Goal: Download file/media

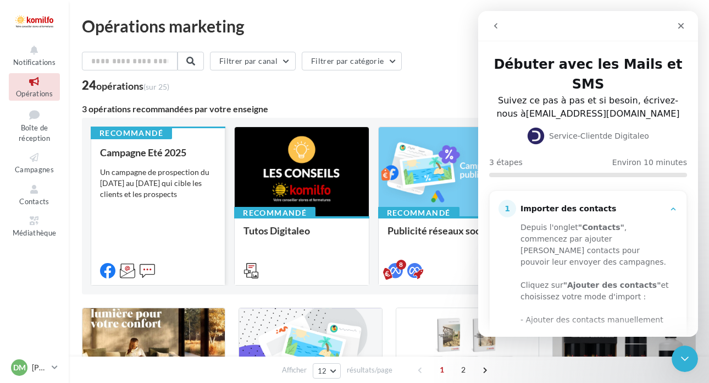
click at [158, 183] on div "Un campagne de prospection du [DATE] au [DATE] qui cible les clients et les pro…" at bounding box center [158, 183] width 116 height 33
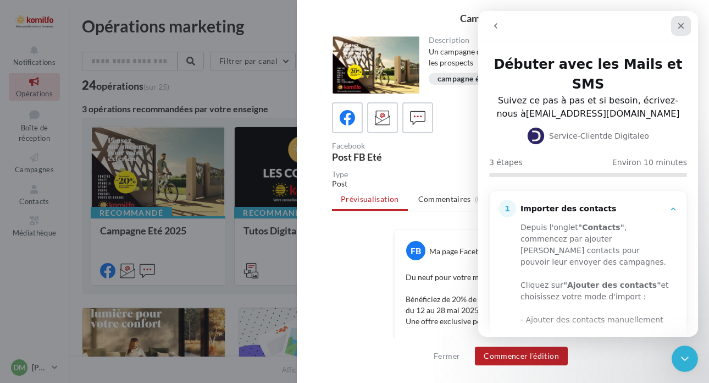
click at [678, 26] on icon "Fermer" at bounding box center [681, 25] width 9 height 9
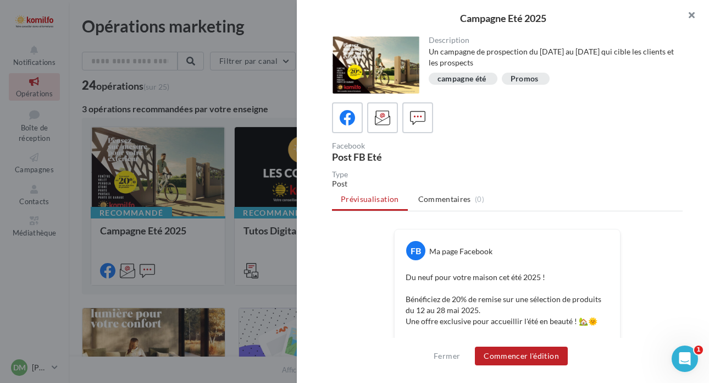
click at [689, 20] on button "button" at bounding box center [687, 16] width 44 height 33
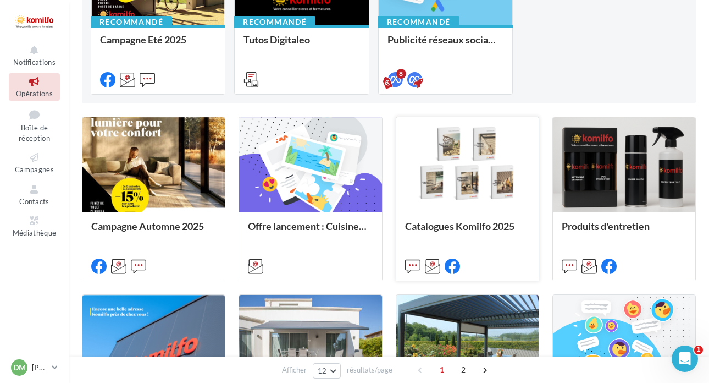
scroll to position [192, 0]
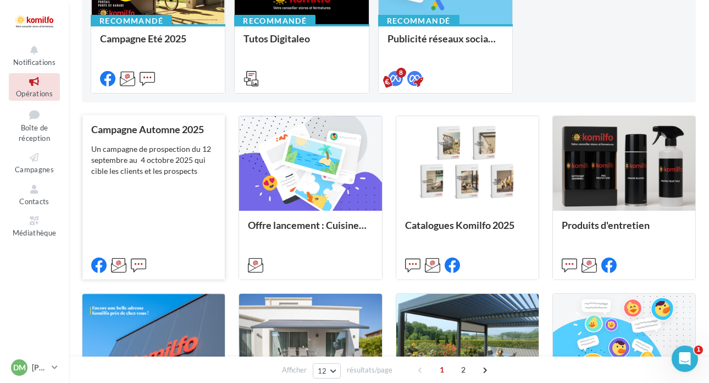
click at [170, 159] on div "Un campagne de prospection du 12 septembre au 4 octobre 2025 qui cible les clie…" at bounding box center [153, 160] width 125 height 33
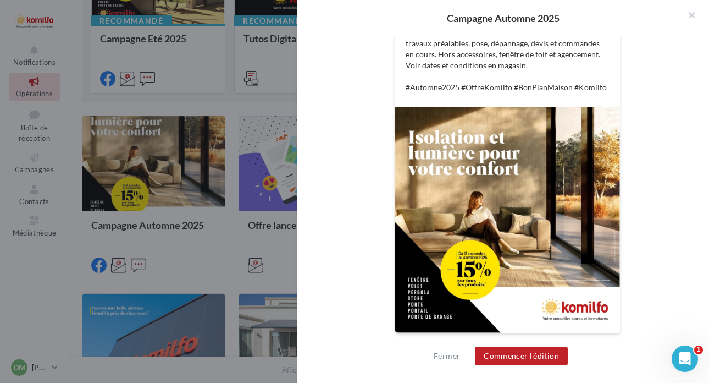
scroll to position [387, 0]
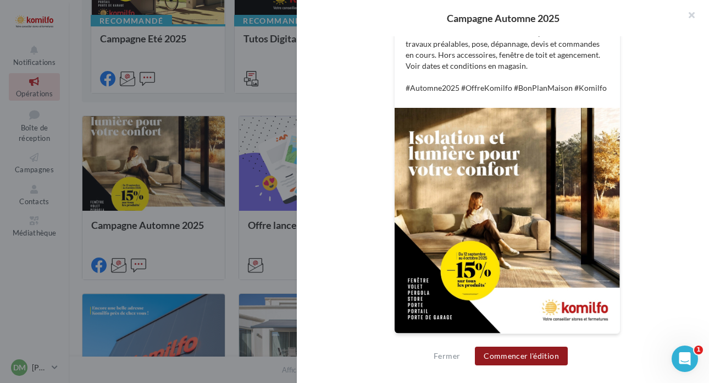
click at [522, 356] on button "Commencer l'édition" at bounding box center [521, 355] width 93 height 19
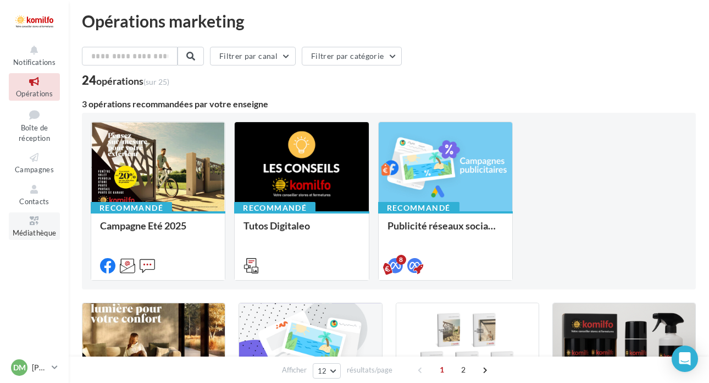
scroll to position [5, 0]
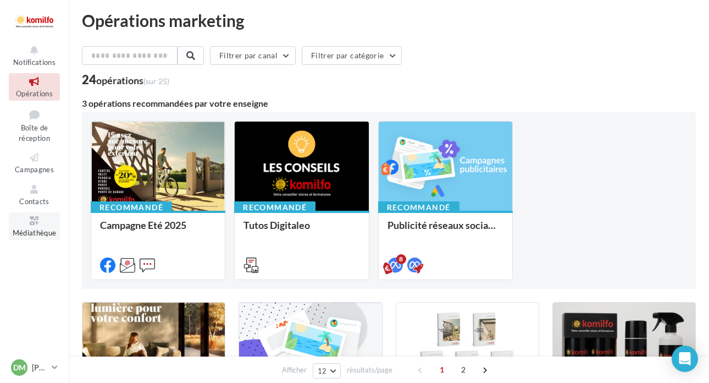
click at [27, 218] on icon at bounding box center [34, 220] width 45 height 13
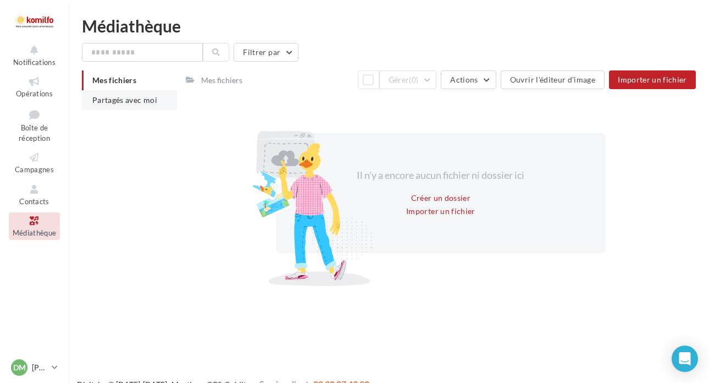
click at [139, 103] on span "Partagés avec moi" at bounding box center [124, 99] width 65 height 9
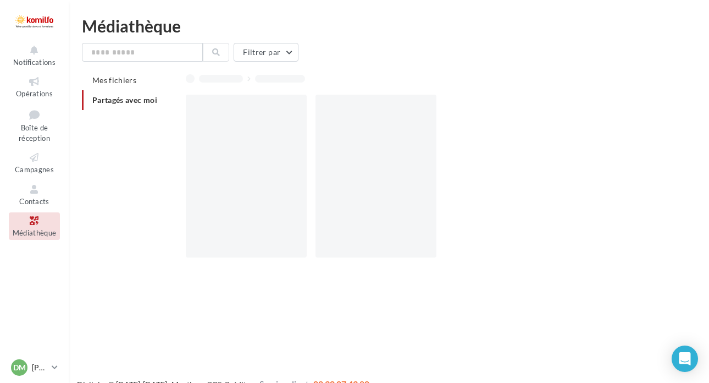
scroll to position [0, 1]
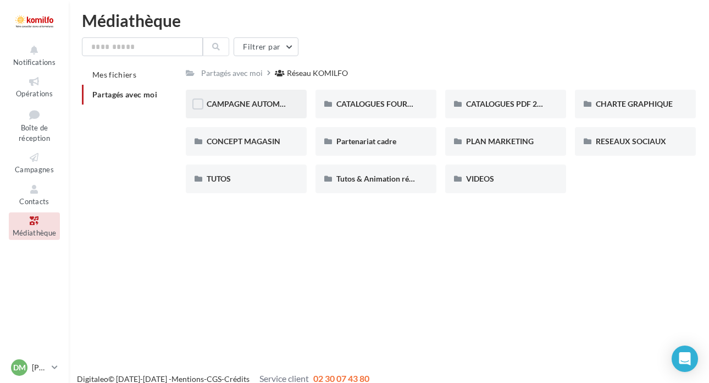
click at [266, 115] on div "CAMPAGNE AUTOMNE" at bounding box center [246, 104] width 121 height 29
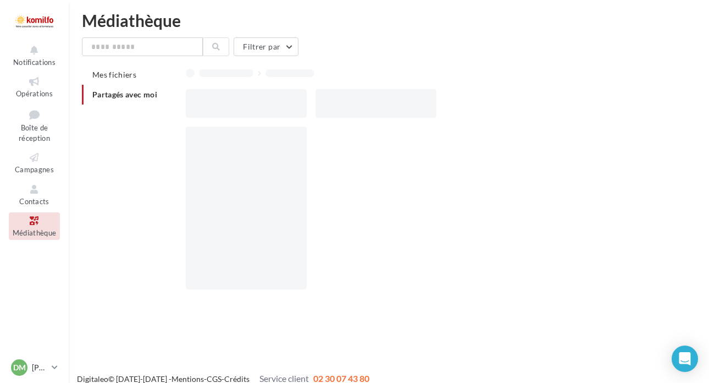
scroll to position [5, 0]
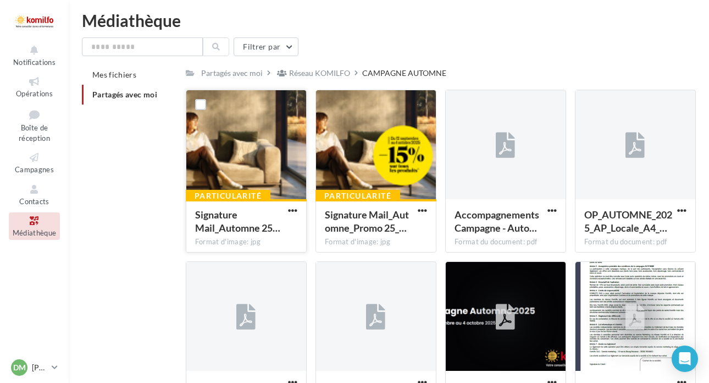
click at [248, 119] on div at bounding box center [246, 145] width 120 height 110
click at [365, 152] on div at bounding box center [376, 145] width 120 height 110
click at [423, 208] on span "button" at bounding box center [422, 210] width 9 height 9
click at [367, 234] on button "Télécharger" at bounding box center [375, 232] width 110 height 29
click at [293, 211] on span "button" at bounding box center [292, 210] width 9 height 9
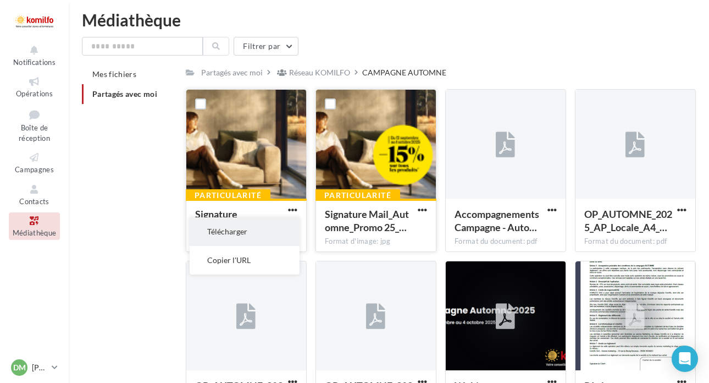
scroll to position [5, 0]
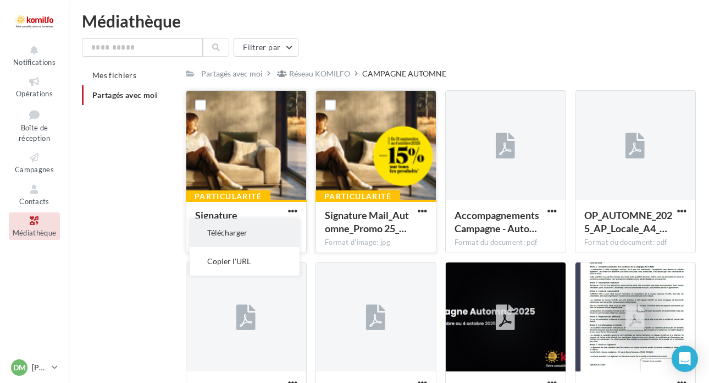
click at [242, 232] on button "Télécharger" at bounding box center [245, 232] width 110 height 29
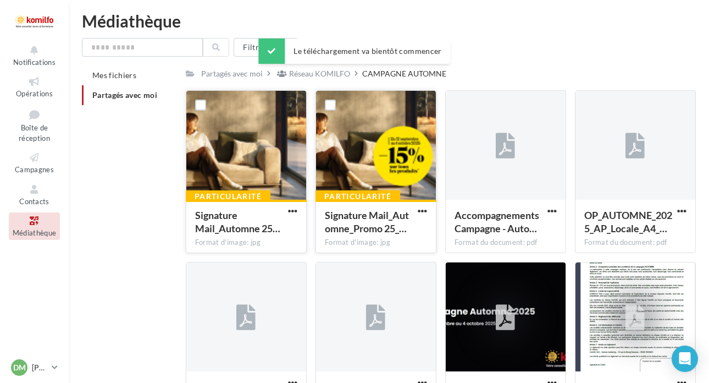
scroll to position [5, 1]
click at [351, 13] on div "Médiathèque" at bounding box center [389, 21] width 614 height 16
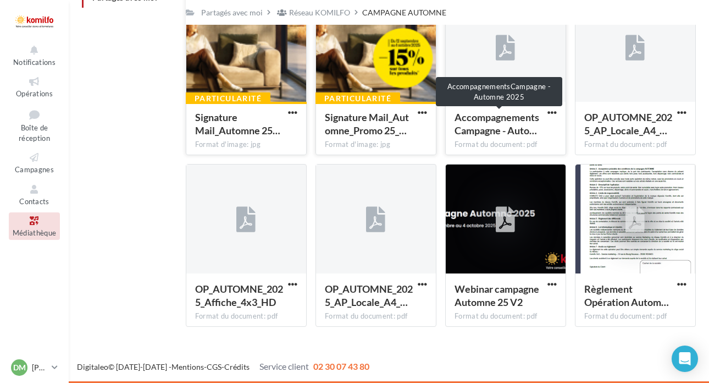
scroll to position [103, 0]
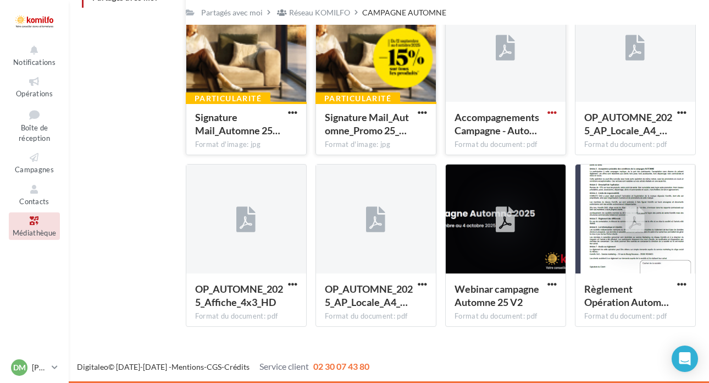
click at [553, 112] on span "button" at bounding box center [552, 112] width 9 height 9
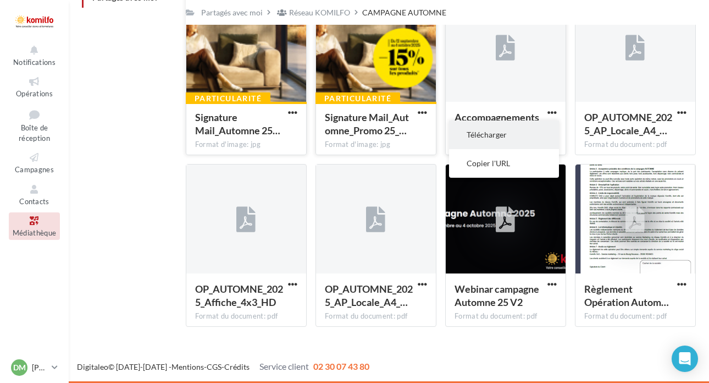
click at [485, 140] on button "Télécharger" at bounding box center [504, 134] width 110 height 29
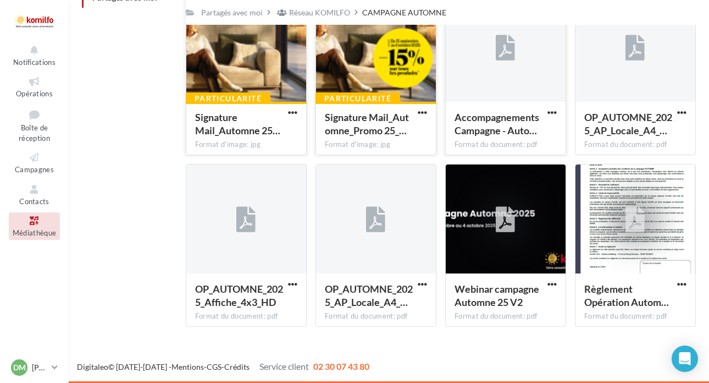
click at [137, 224] on div "Mes fichiers Partagés avec moi Partagés avec moi Réseau KOMILFO CAMPAGNE AUTOMN…" at bounding box center [393, 151] width 623 height 367
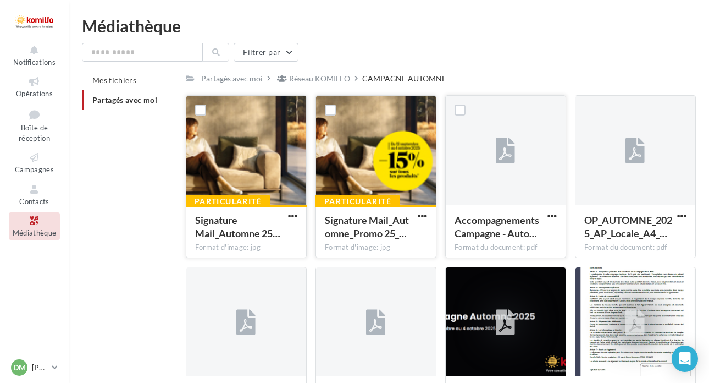
scroll to position [0, 0]
click at [124, 99] on span "Partagés avec moi" at bounding box center [124, 99] width 65 height 9
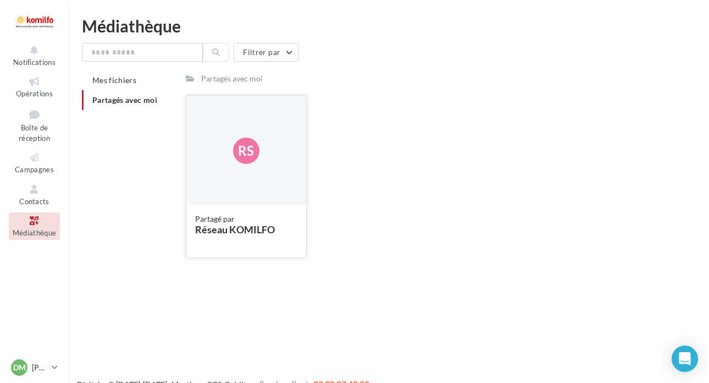
click at [246, 120] on div "Rs" at bounding box center [246, 151] width 120 height 110
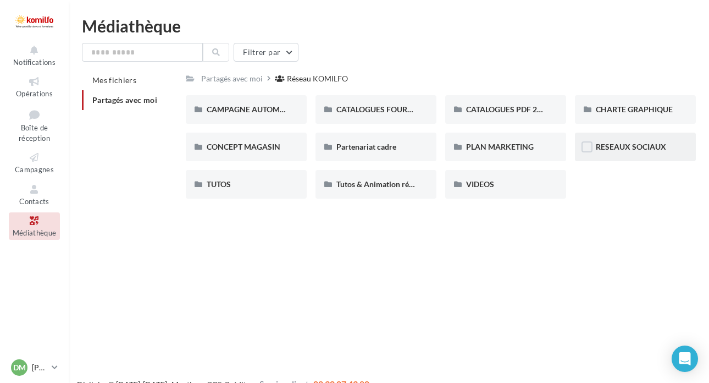
click at [628, 152] on div "RESEAUX SOCIAUX" at bounding box center [635, 146] width 79 height 11
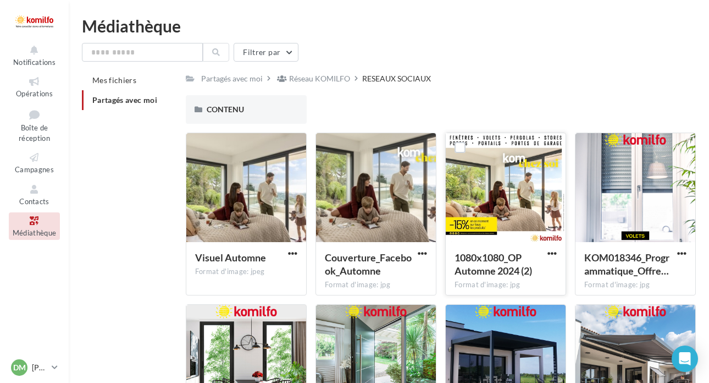
click at [510, 172] on div at bounding box center [506, 188] width 120 height 110
click at [494, 206] on div at bounding box center [506, 188] width 120 height 110
click at [546, 254] on button "button" at bounding box center [553, 254] width 14 height 11
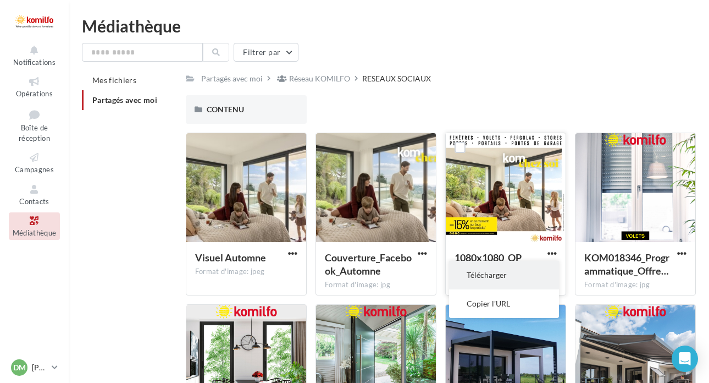
click at [503, 278] on button "Télécharger" at bounding box center [504, 275] width 110 height 29
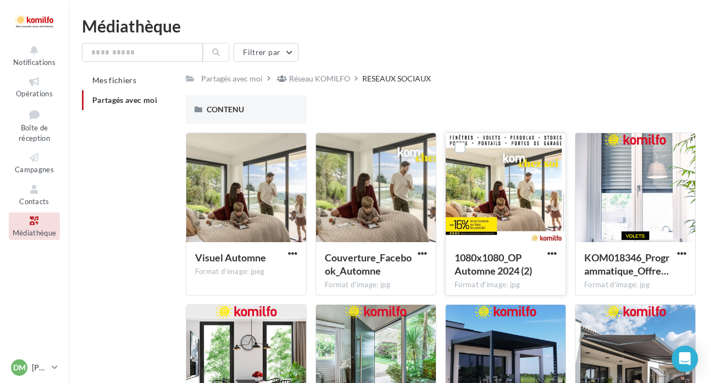
click at [309, 80] on div "Réseau KOMILFO" at bounding box center [319, 78] width 61 height 11
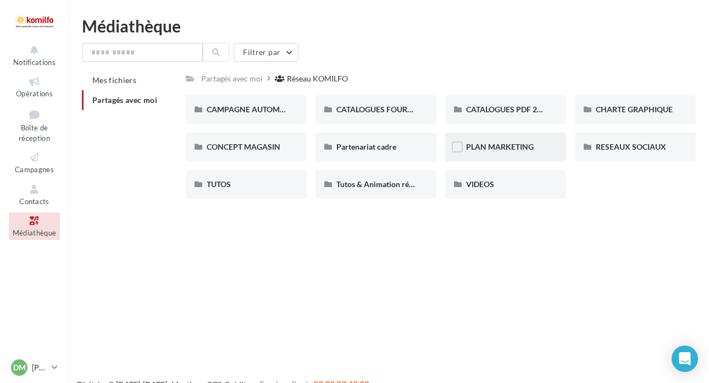
click at [537, 142] on div "PLAN MARKETING" at bounding box center [505, 146] width 79 height 11
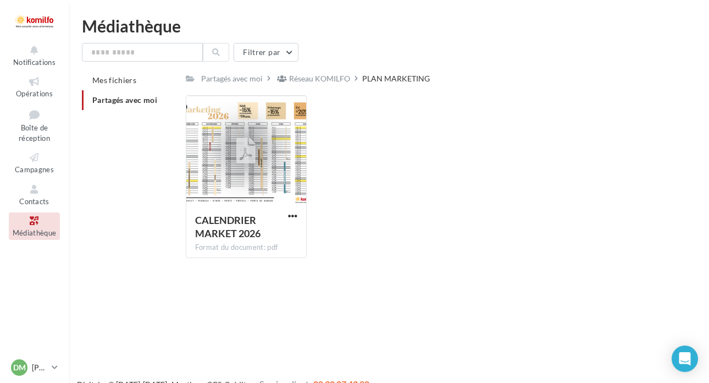
click at [320, 80] on div "Réseau KOMILFO" at bounding box center [319, 78] width 61 height 11
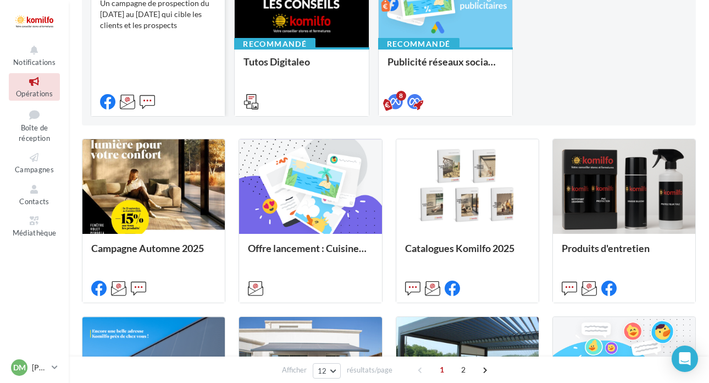
scroll to position [169, 0]
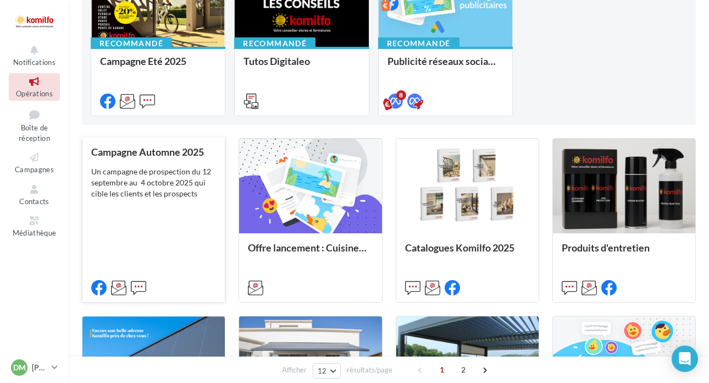
click at [179, 201] on div "Campagne Automne 2025 Un campagne de prospection du 12 septembre au 4 octobre 2…" at bounding box center [153, 219] width 125 height 146
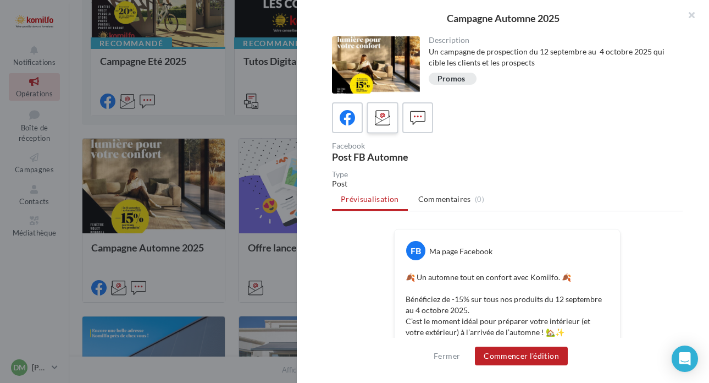
click at [387, 119] on icon at bounding box center [383, 118] width 16 height 16
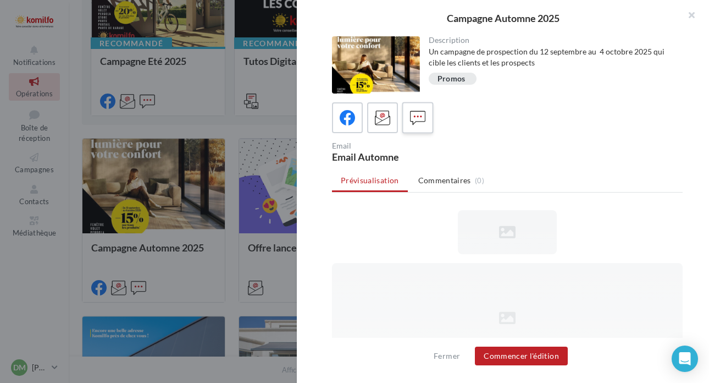
click at [416, 118] on icon at bounding box center [418, 118] width 16 height 16
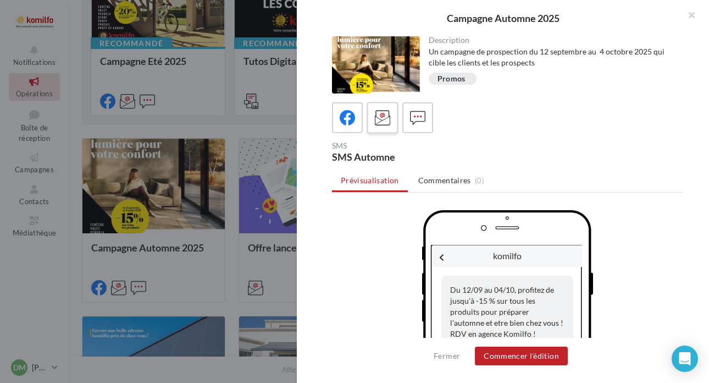
click at [393, 120] on label at bounding box center [382, 117] width 31 height 31
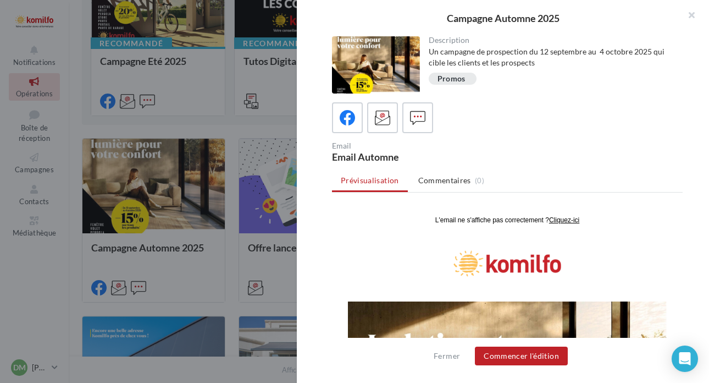
scroll to position [0, 0]
click at [564, 222] on u "Cliquez-ici" at bounding box center [564, 220] width 30 height 8
click at [268, 117] on div at bounding box center [354, 191] width 709 height 383
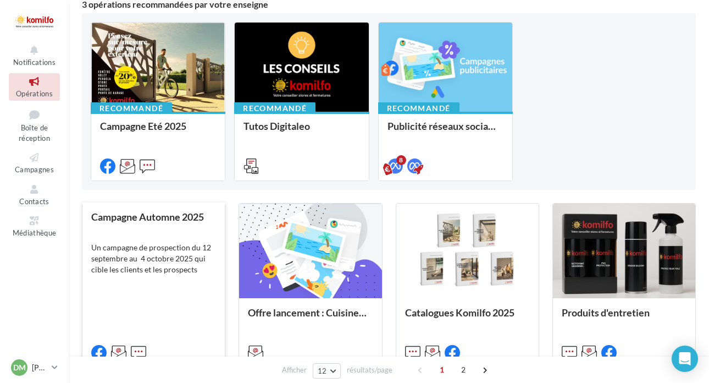
scroll to position [117, 0]
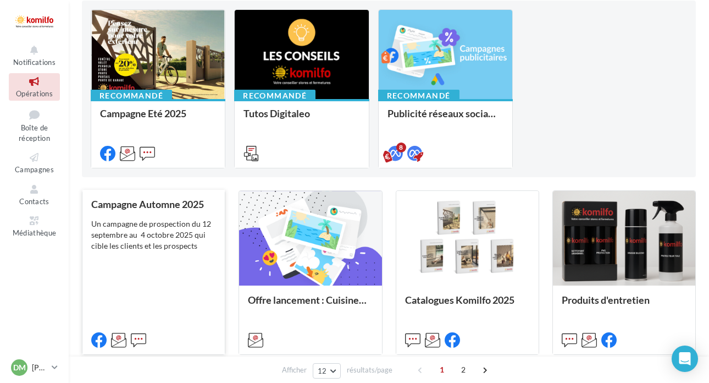
click at [161, 291] on div "Campagne Automne 2025 Un campagne de prospection du 12 septembre au 4 octobre 2…" at bounding box center [153, 272] width 125 height 146
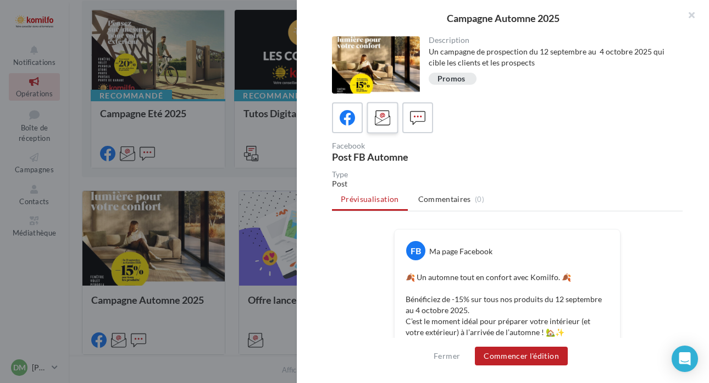
click at [378, 106] on label at bounding box center [382, 117] width 31 height 31
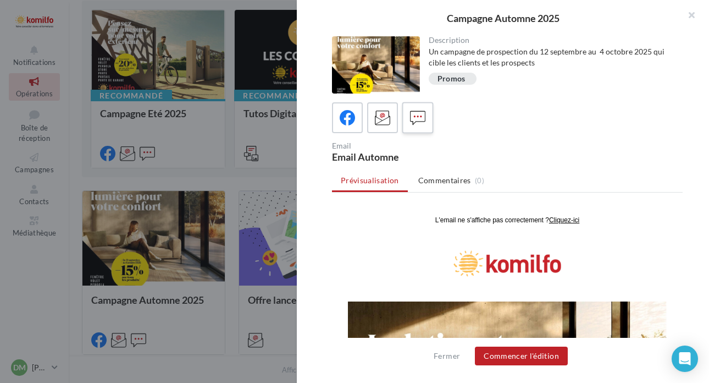
scroll to position [0, 0]
click at [417, 122] on icon at bounding box center [418, 118] width 16 height 16
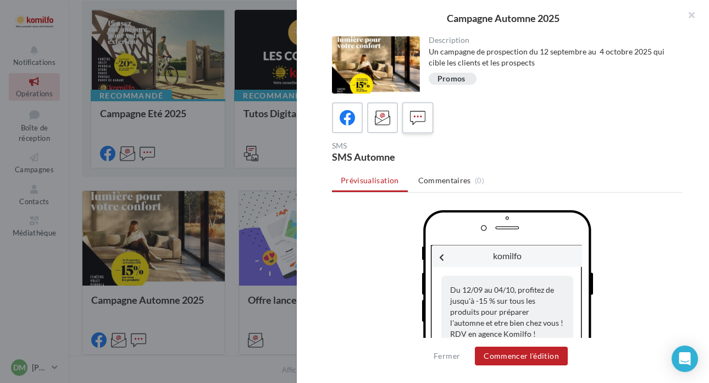
drag, startPoint x: 357, startPoint y: 115, endPoint x: 412, endPoint y: 106, distance: 56.4
click at [357, 115] on div at bounding box center [348, 118] width 20 height 20
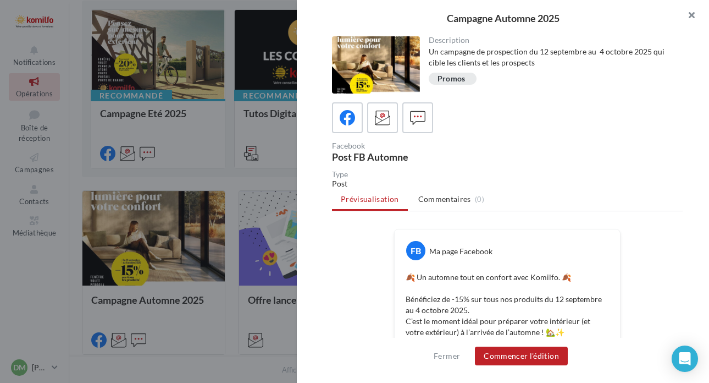
click at [685, 14] on button "button" at bounding box center [687, 16] width 44 height 33
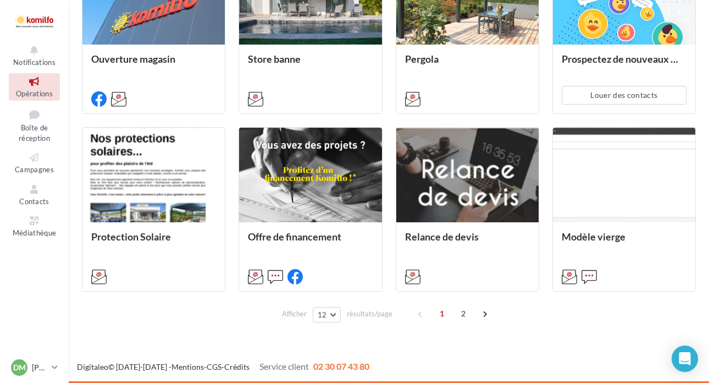
scroll to position [536, 0]
click at [463, 313] on span "2" at bounding box center [464, 314] width 18 height 18
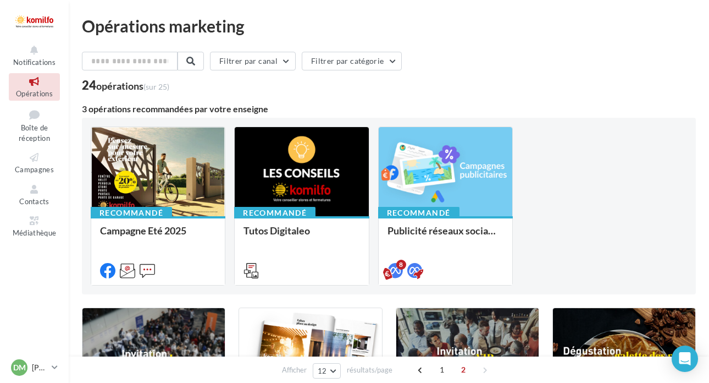
scroll to position [0, 1]
click at [36, 221] on icon at bounding box center [34, 220] width 45 height 13
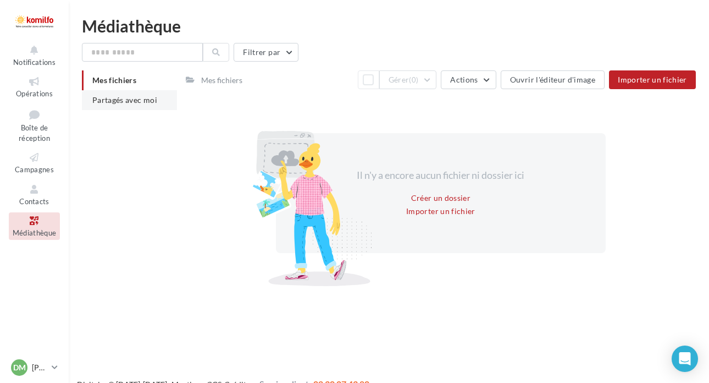
click at [118, 105] on li "Partagés avec moi" at bounding box center [129, 100] width 95 height 20
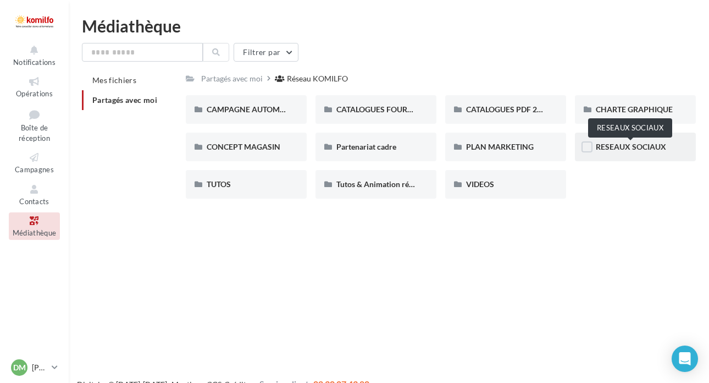
click at [623, 147] on span "RESEAUX SOCIAUX" at bounding box center [631, 146] width 70 height 9
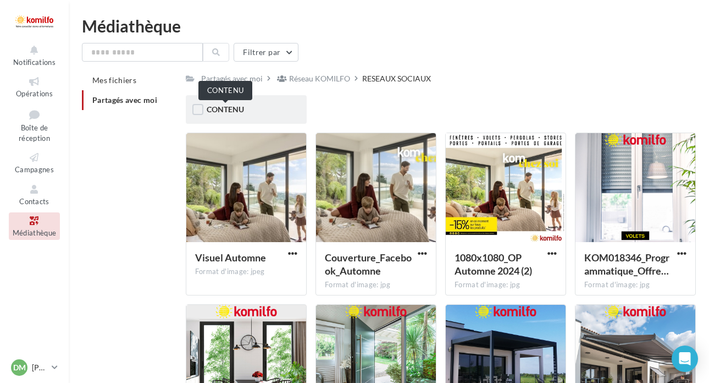
click at [236, 104] on span "CONTENU" at bounding box center [225, 108] width 37 height 9
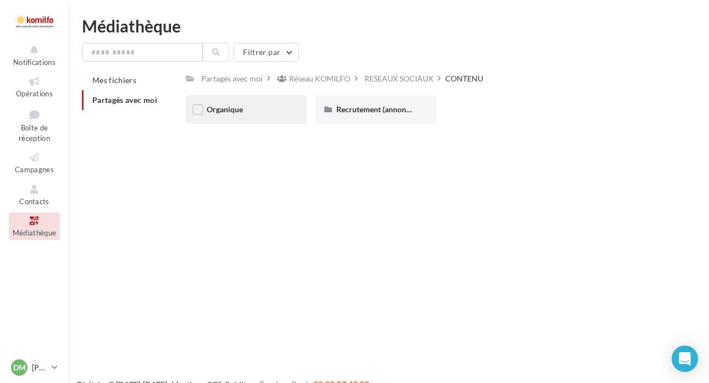
click at [252, 109] on div "Organique" at bounding box center [246, 109] width 79 height 11
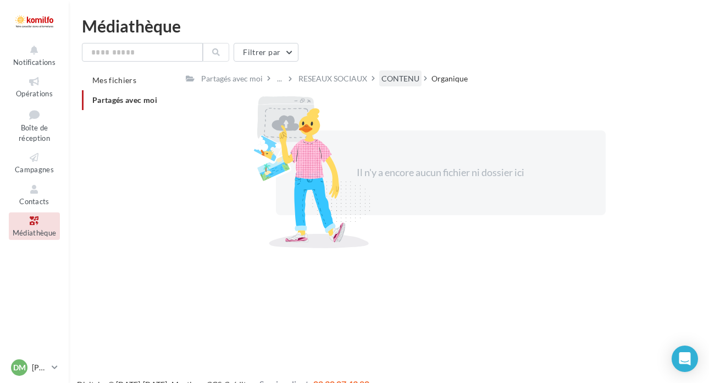
click at [399, 84] on div "CONTENU" at bounding box center [401, 78] width 38 height 11
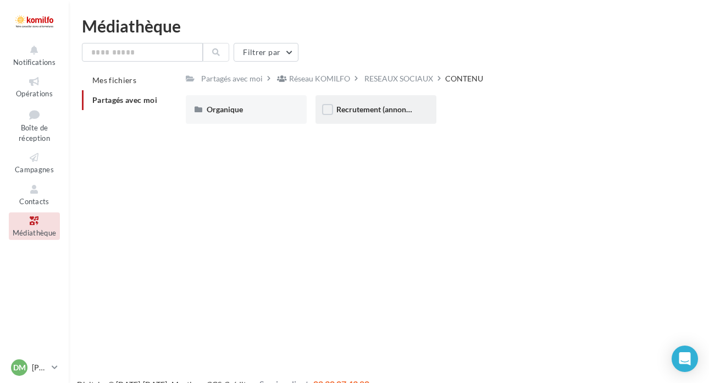
click at [386, 113] on span "Recrutement (annonces)" at bounding box center [378, 108] width 83 height 9
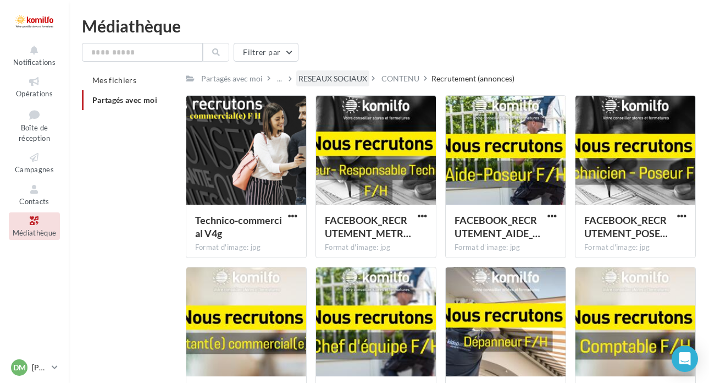
click at [337, 77] on div "RESEAUX SOCIAUX" at bounding box center [333, 78] width 69 height 11
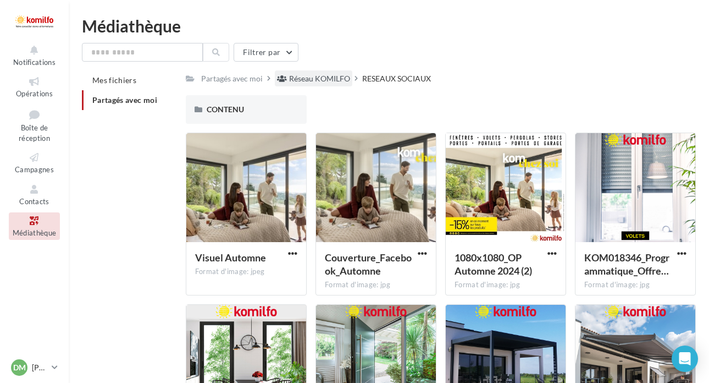
scroll to position [1, 1]
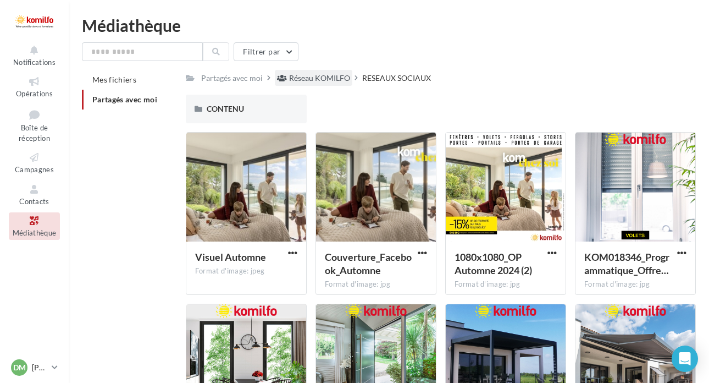
click at [317, 78] on div "Réseau KOMILFO" at bounding box center [319, 78] width 61 height 11
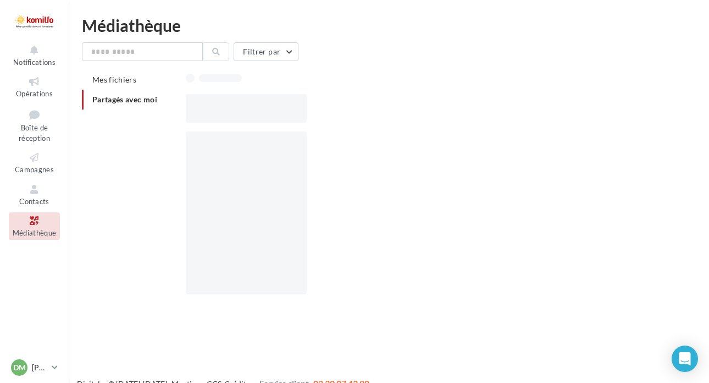
scroll to position [1, 0]
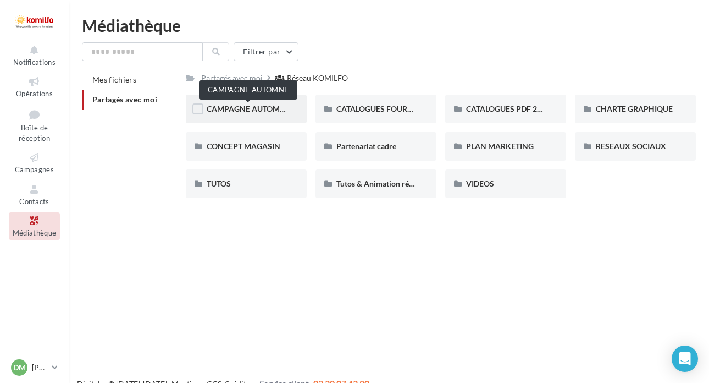
click at [238, 111] on span "CAMPAGNE AUTOMNE" at bounding box center [249, 108] width 84 height 9
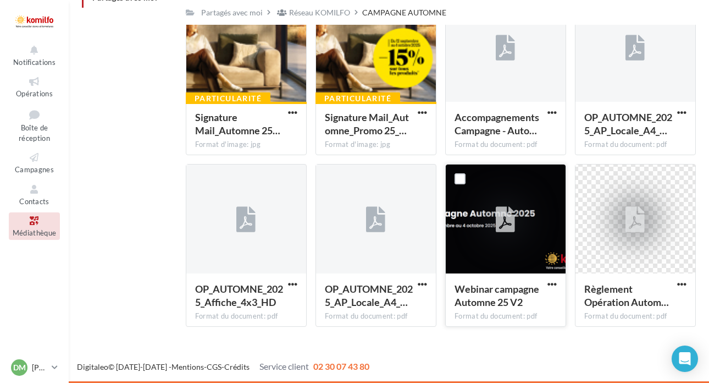
scroll to position [103, 0]
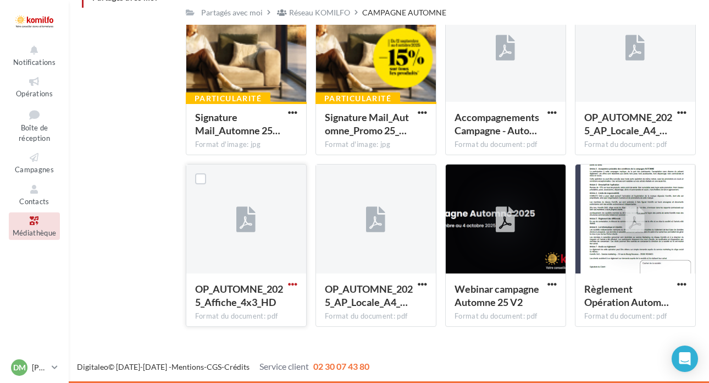
click at [289, 284] on span "button" at bounding box center [292, 283] width 9 height 9
click at [246, 305] on button "Télécharger" at bounding box center [245, 306] width 110 height 29
click at [417, 284] on button "button" at bounding box center [423, 284] width 14 height 11
click at [372, 301] on button "Télécharger" at bounding box center [375, 306] width 110 height 29
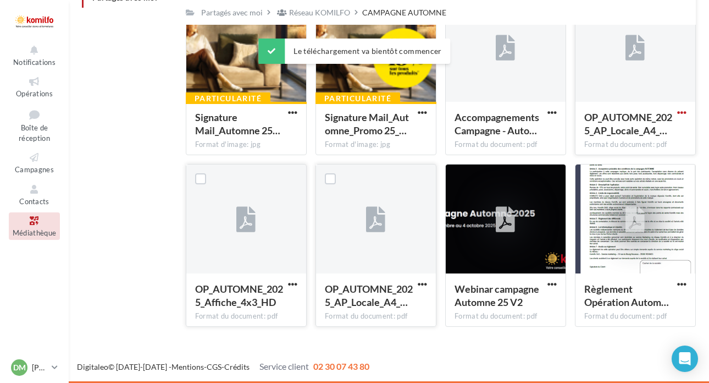
click at [679, 112] on span "button" at bounding box center [682, 112] width 9 height 9
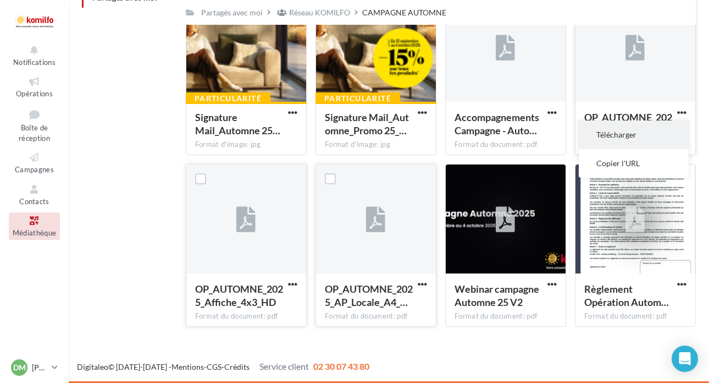
click at [613, 134] on button "Télécharger" at bounding box center [634, 134] width 110 height 29
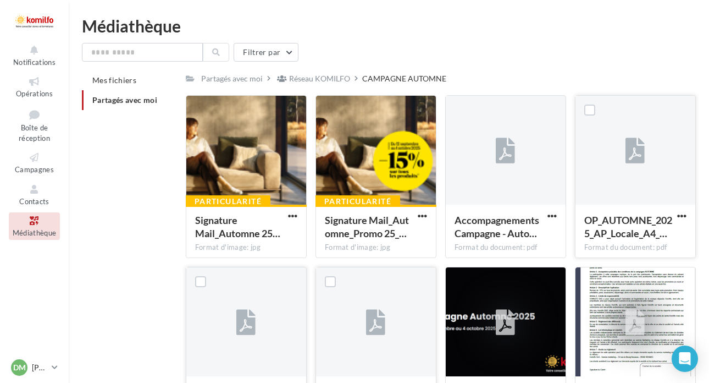
scroll to position [0, 0]
click at [105, 169] on div "Mes fichiers Partagés avec moi Partagés avec moi Réseau KOMILFO CAMPAGNE AUTOMN…" at bounding box center [393, 254] width 623 height 368
click at [300, 77] on div "Réseau KOMILFO" at bounding box center [319, 78] width 61 height 11
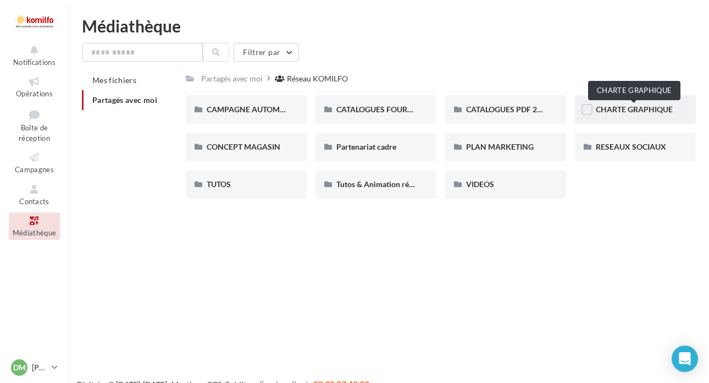
click at [614, 106] on span "CHARTE GRAPHIQUE" at bounding box center [634, 108] width 77 height 9
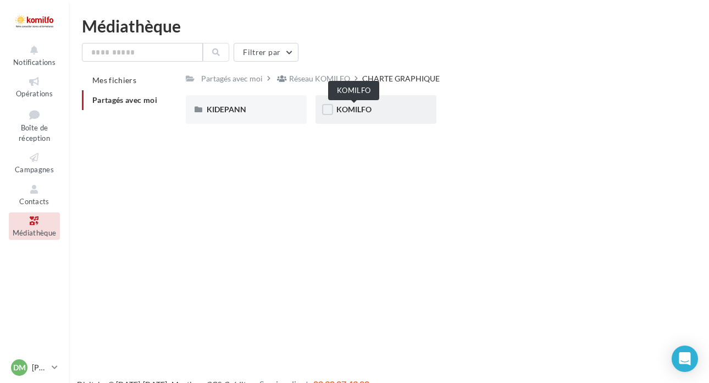
click at [351, 112] on span "KOMILFO" at bounding box center [354, 108] width 35 height 9
